Goal: Obtain resource: Obtain resource

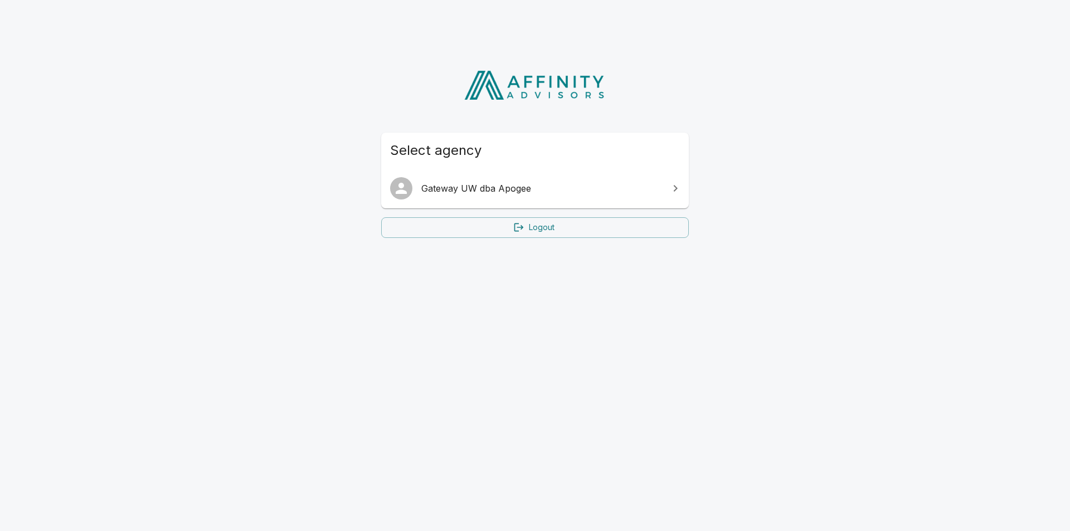
click at [445, 196] on link "Gateway UW dba Apogee" at bounding box center [535, 188] width 308 height 31
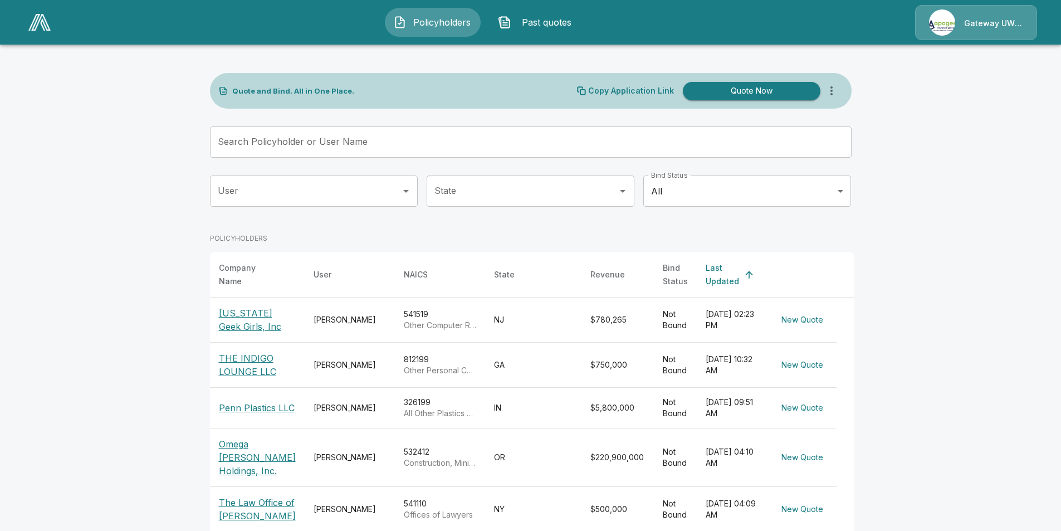
click at [275, 150] on input "Search Policyholder or User Name" at bounding box center [525, 141] width 630 height 31
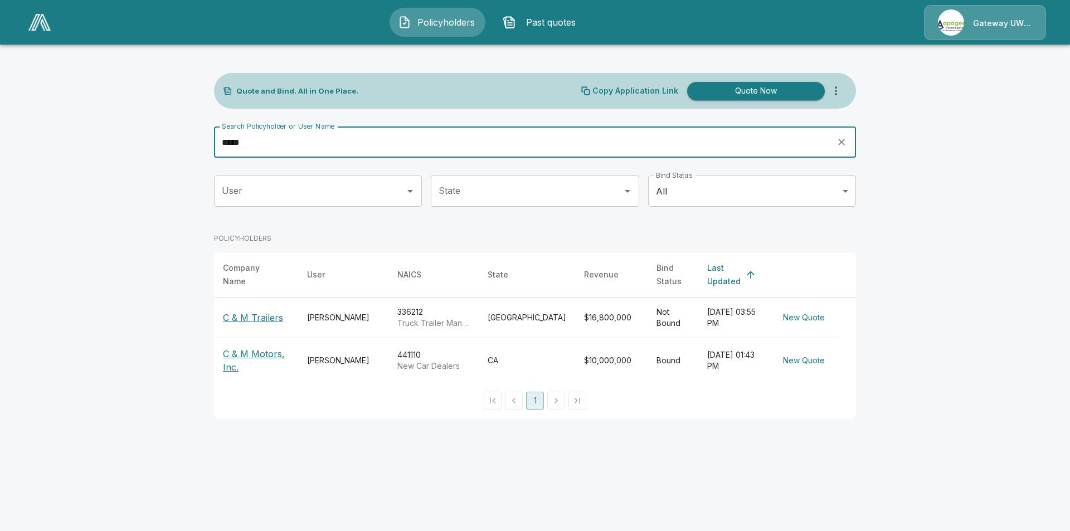
type input "*****"
click at [246, 316] on p "C & M Trailers" at bounding box center [253, 317] width 60 height 13
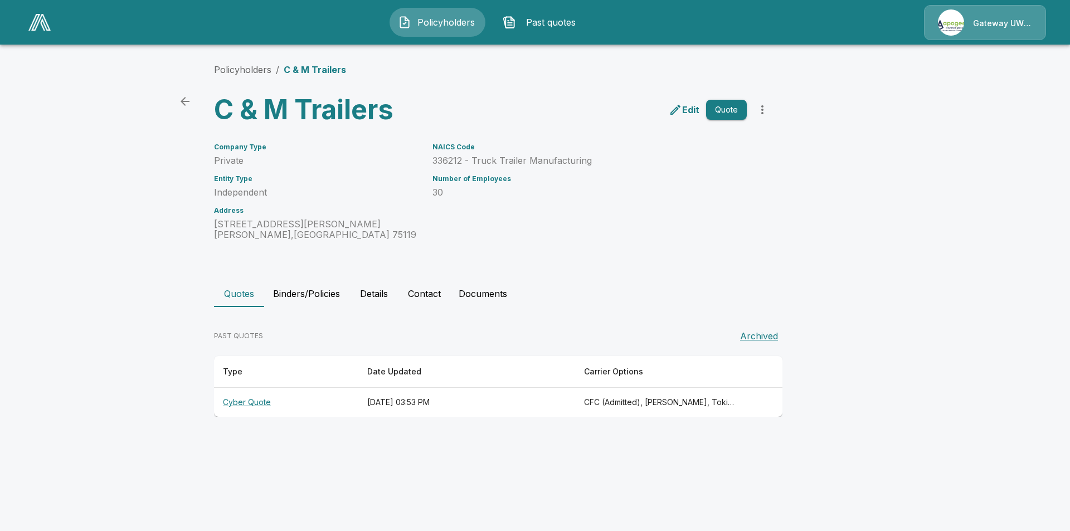
click at [238, 397] on th "Cyber Quote" at bounding box center [286, 403] width 144 height 30
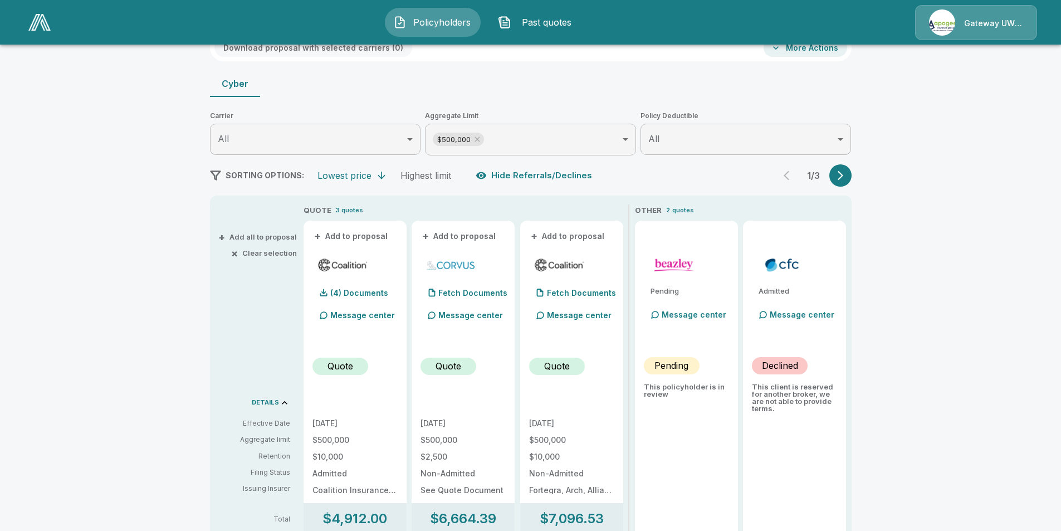
scroll to position [70, 0]
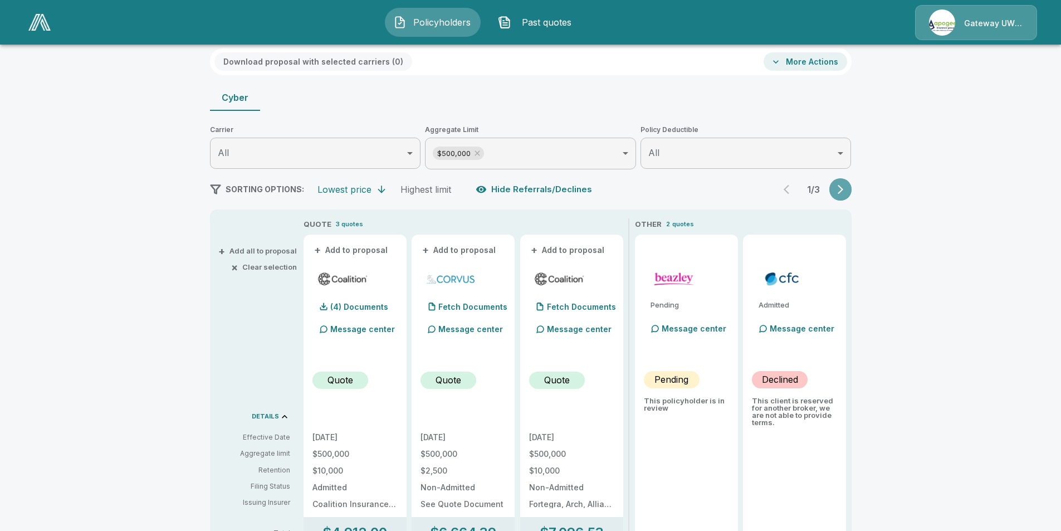
click at [838, 189] on button "button" at bounding box center [841, 189] width 22 height 22
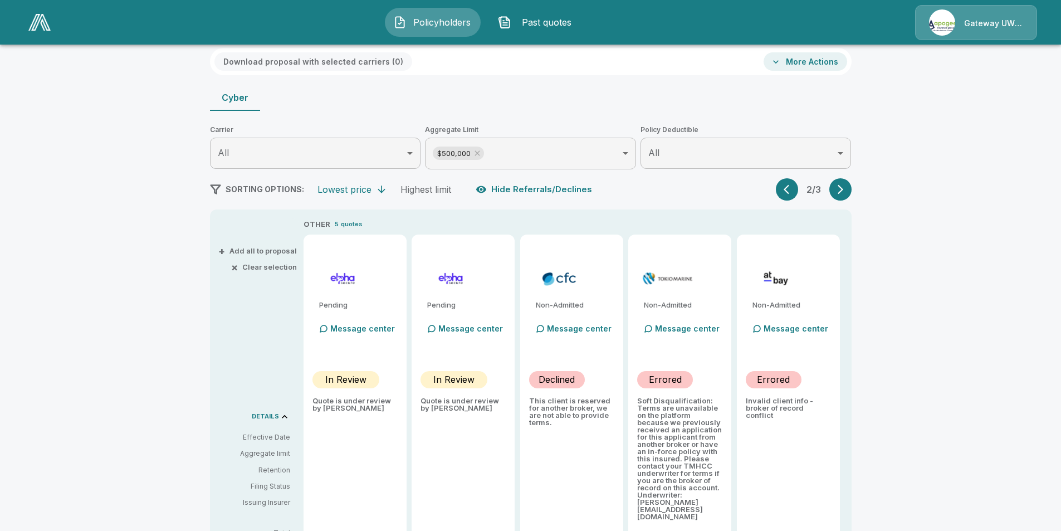
click at [789, 194] on icon "button" at bounding box center [789, 189] width 11 height 11
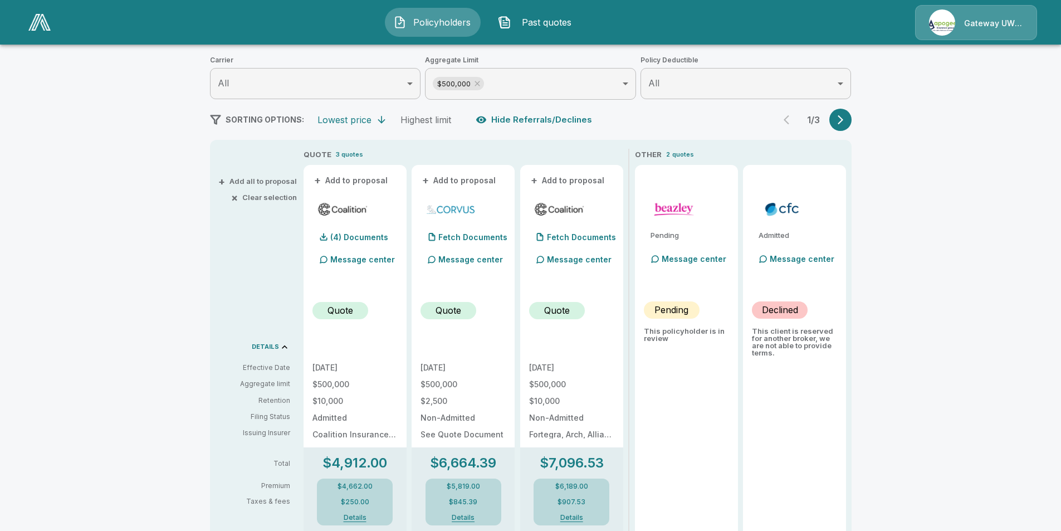
scroll to position [195, 0]
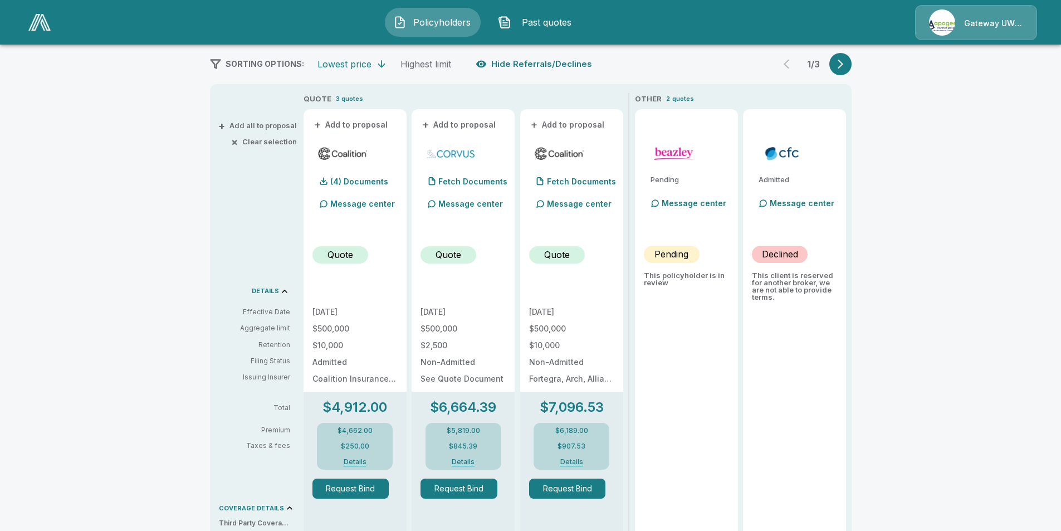
drag, startPoint x: 172, startPoint y: 212, endPoint x: 136, endPoint y: 173, distance: 52.8
click at [136, 173] on div "Policyholders / C & M Trailers / Quote Quote Results Broker Name Tim Weir 11 Qu…" at bounding box center [530, 388] width 1061 height 1060
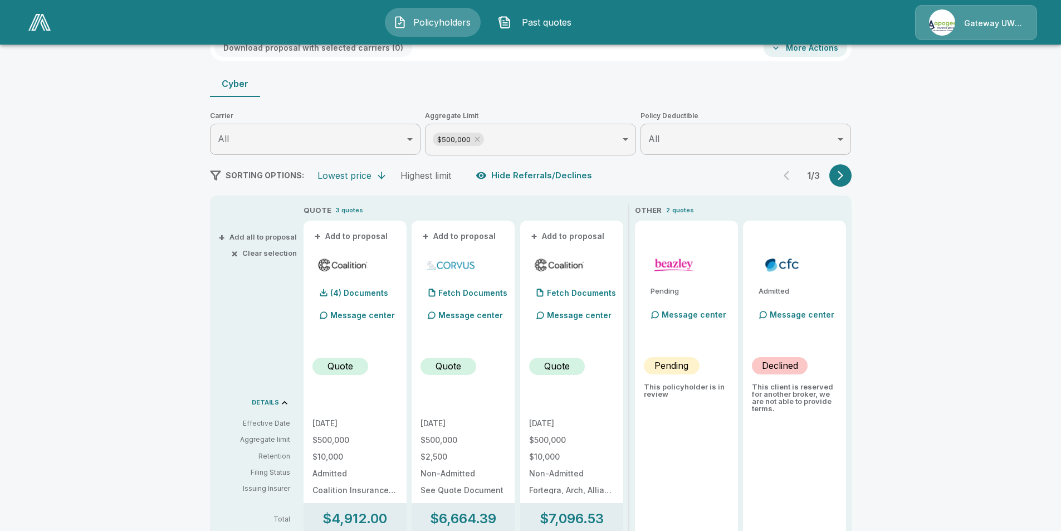
click at [368, 235] on button "+ Add to proposal" at bounding box center [352, 236] width 78 height 12
click at [463, 236] on button "+ Add to proposal" at bounding box center [460, 236] width 78 height 12
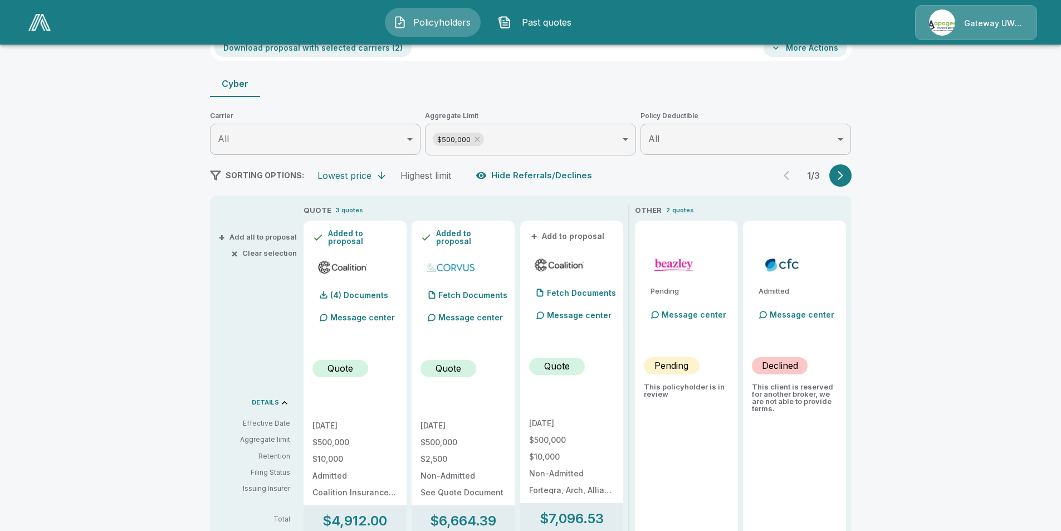
click at [578, 236] on button "+ Add to proposal" at bounding box center [568, 236] width 78 height 12
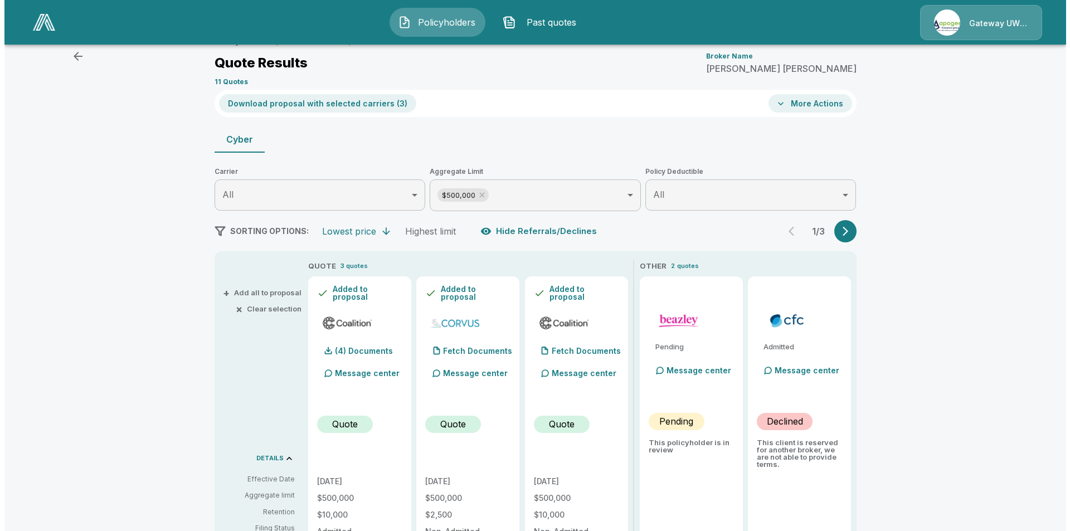
scroll to position [0, 0]
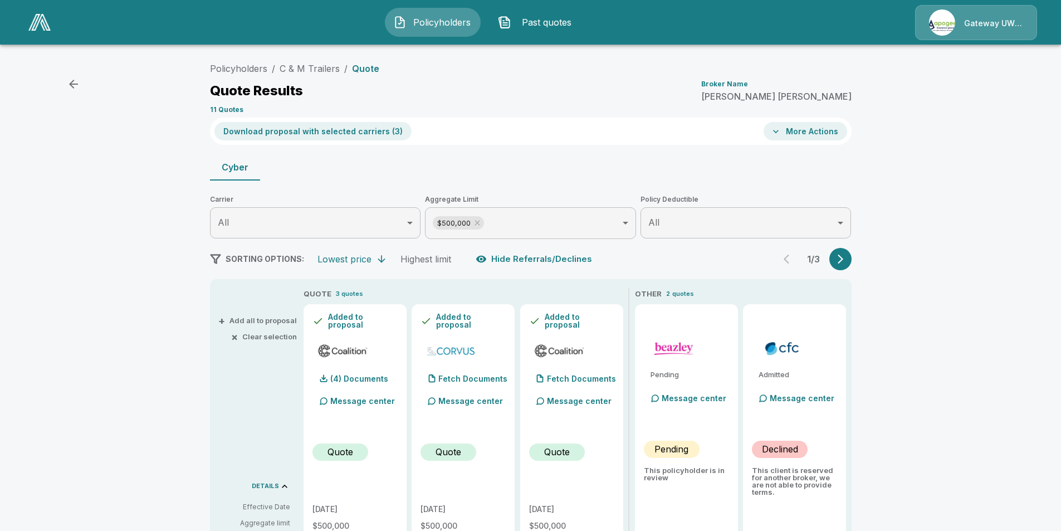
click at [802, 130] on button "More Actions" at bounding box center [806, 131] width 84 height 18
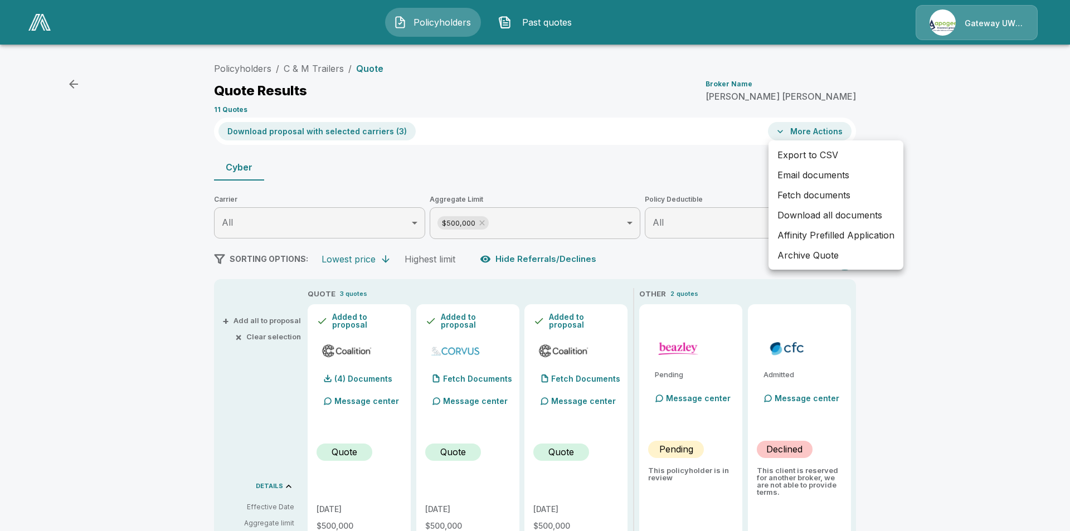
click at [654, 181] on div at bounding box center [535, 265] width 1070 height 531
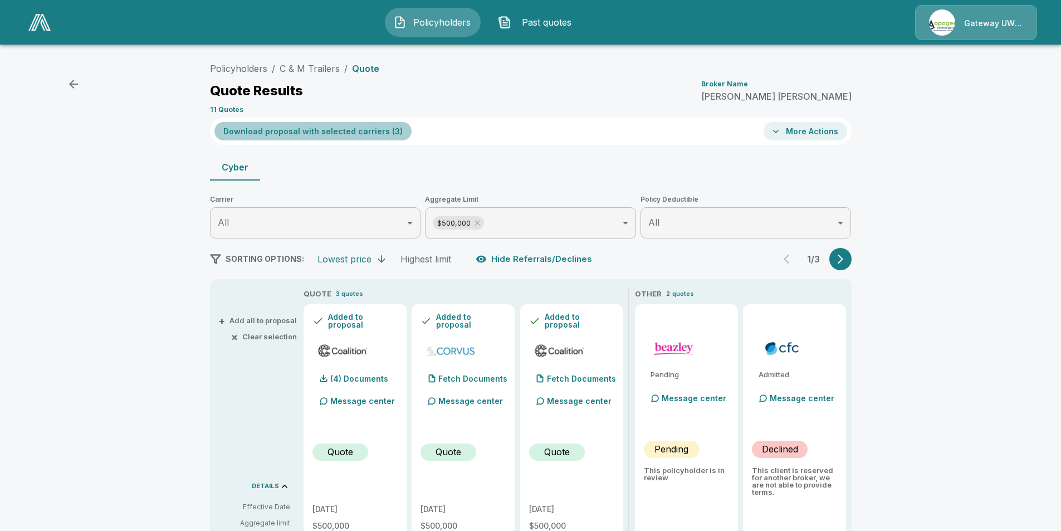
click at [360, 132] on button "Download proposal with selected carriers ( 3 )" at bounding box center [313, 131] width 197 height 18
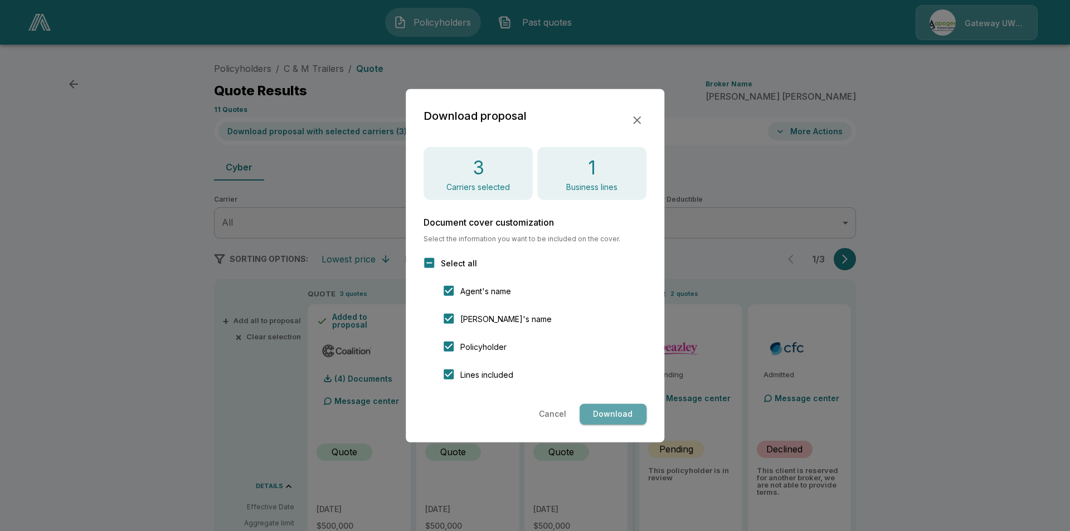
click at [607, 412] on button "Download" at bounding box center [612, 414] width 67 height 21
